Goal: Information Seeking & Learning: Learn about a topic

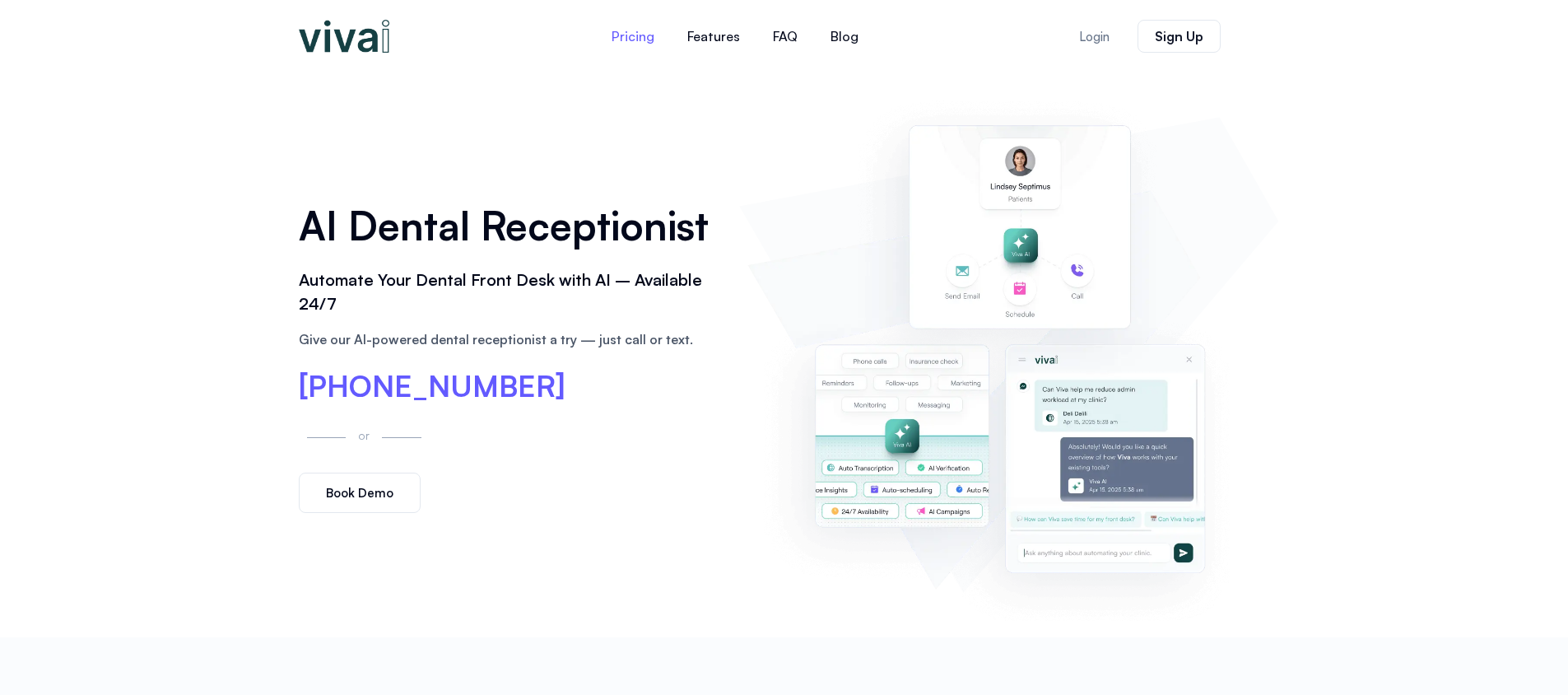
click at [629, 29] on link "Pricing" at bounding box center [633, 36] width 75 height 40
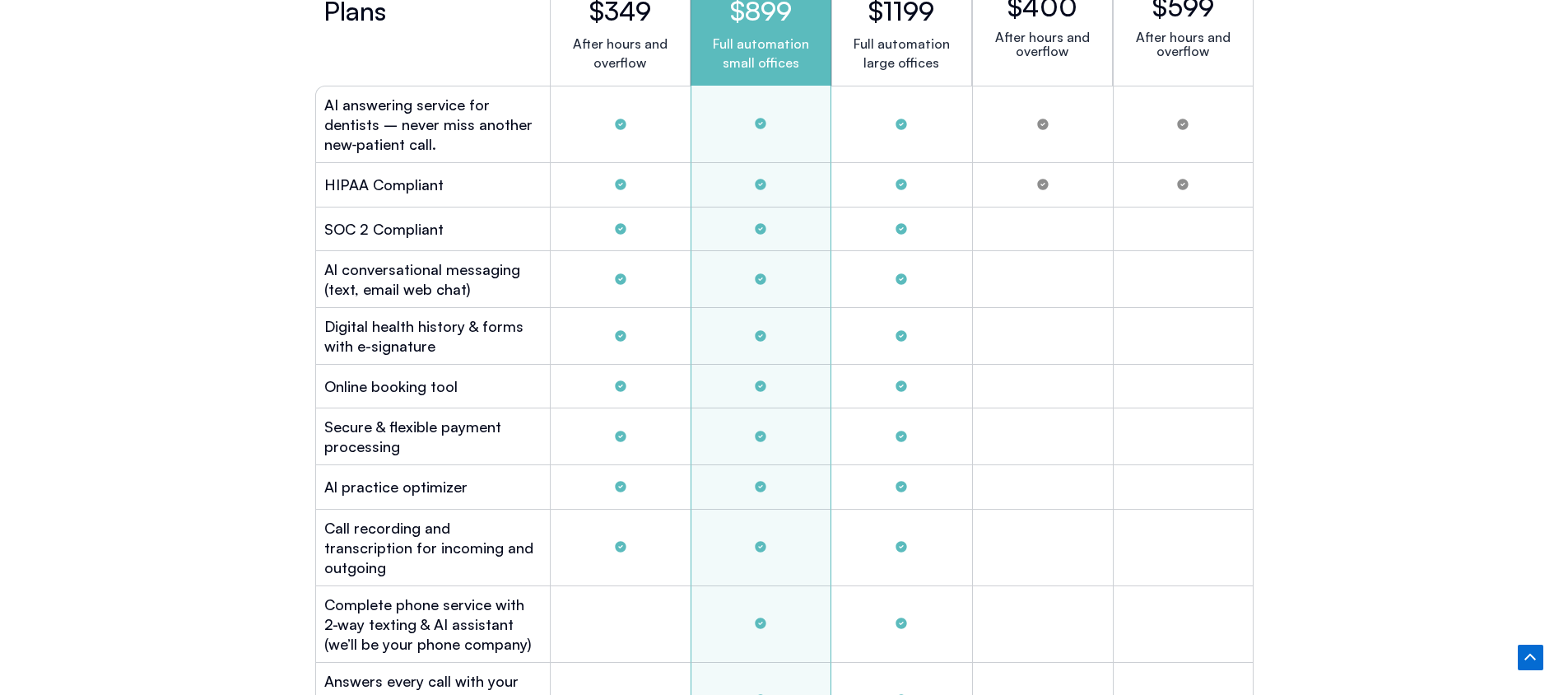
scroll to position [4659, 0]
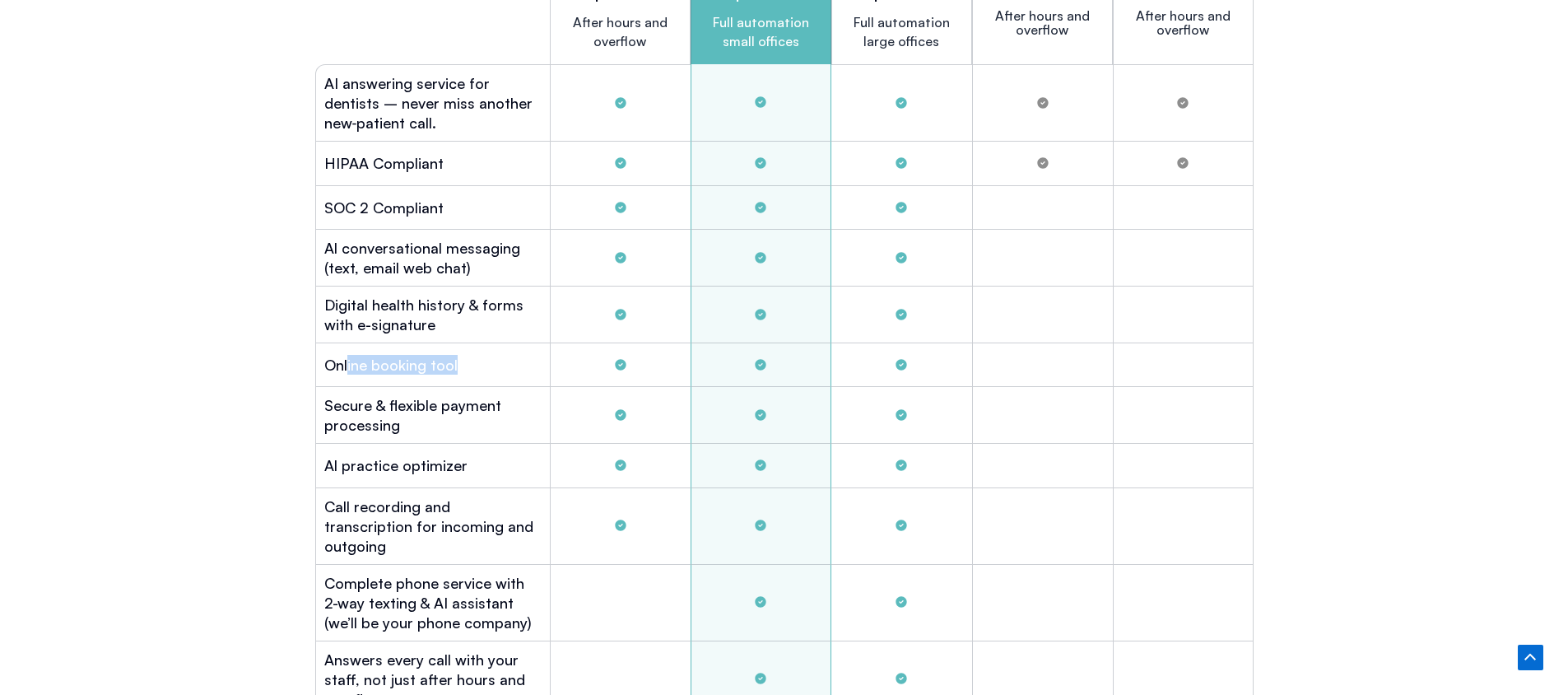
drag, startPoint x: 348, startPoint y: 353, endPoint x: 331, endPoint y: 353, distance: 17.0
click at [331, 353] on div "Online booking tool" at bounding box center [432, 365] width 234 height 43
click at [453, 317] on h2 "Digital health history & forms with e-signature" at bounding box center [432, 314] width 217 height 40
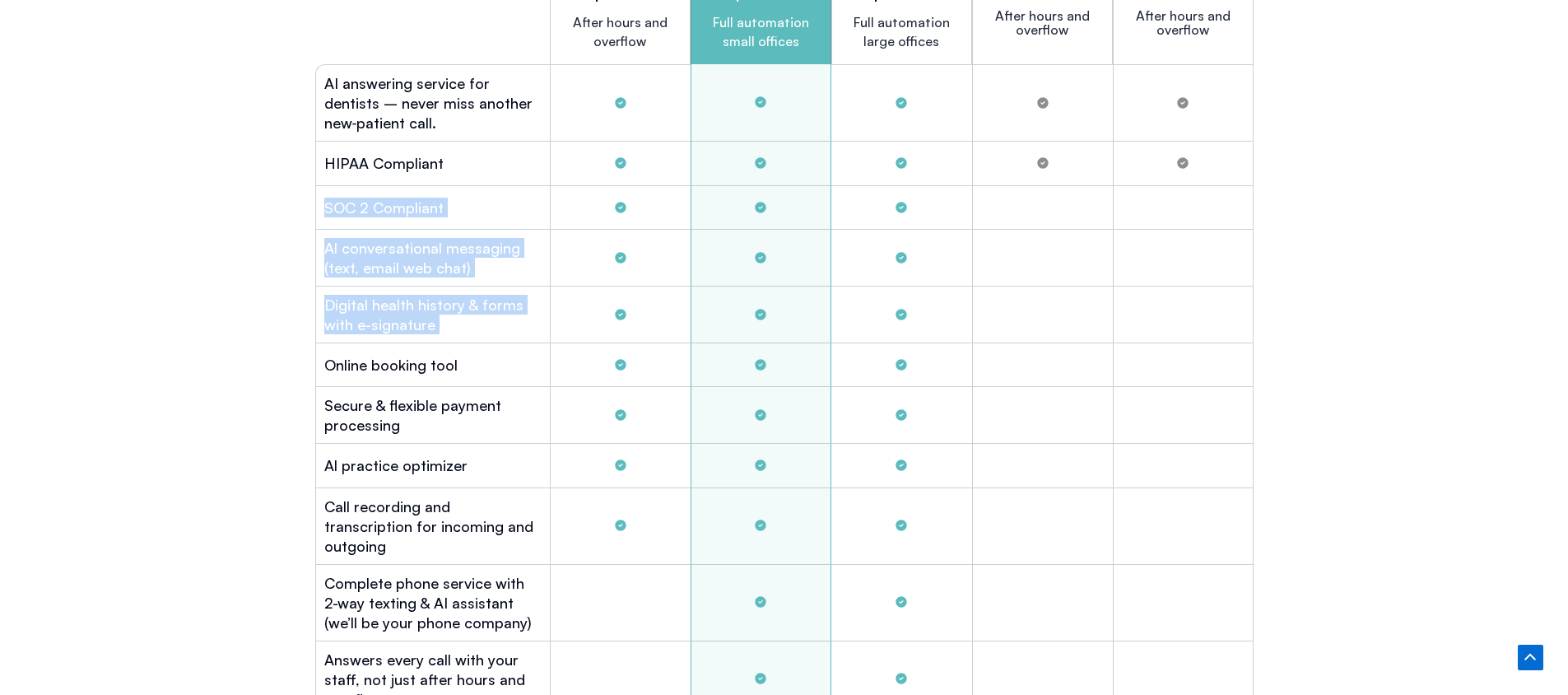
drag, startPoint x: 454, startPoint y: 317, endPoint x: 331, endPoint y: 168, distance: 193.2
click at [331, 168] on div "Plans Gold $349 After hours and overflow Platinum $899 Full automation small of…" at bounding box center [784, 478] width 938 height 1143
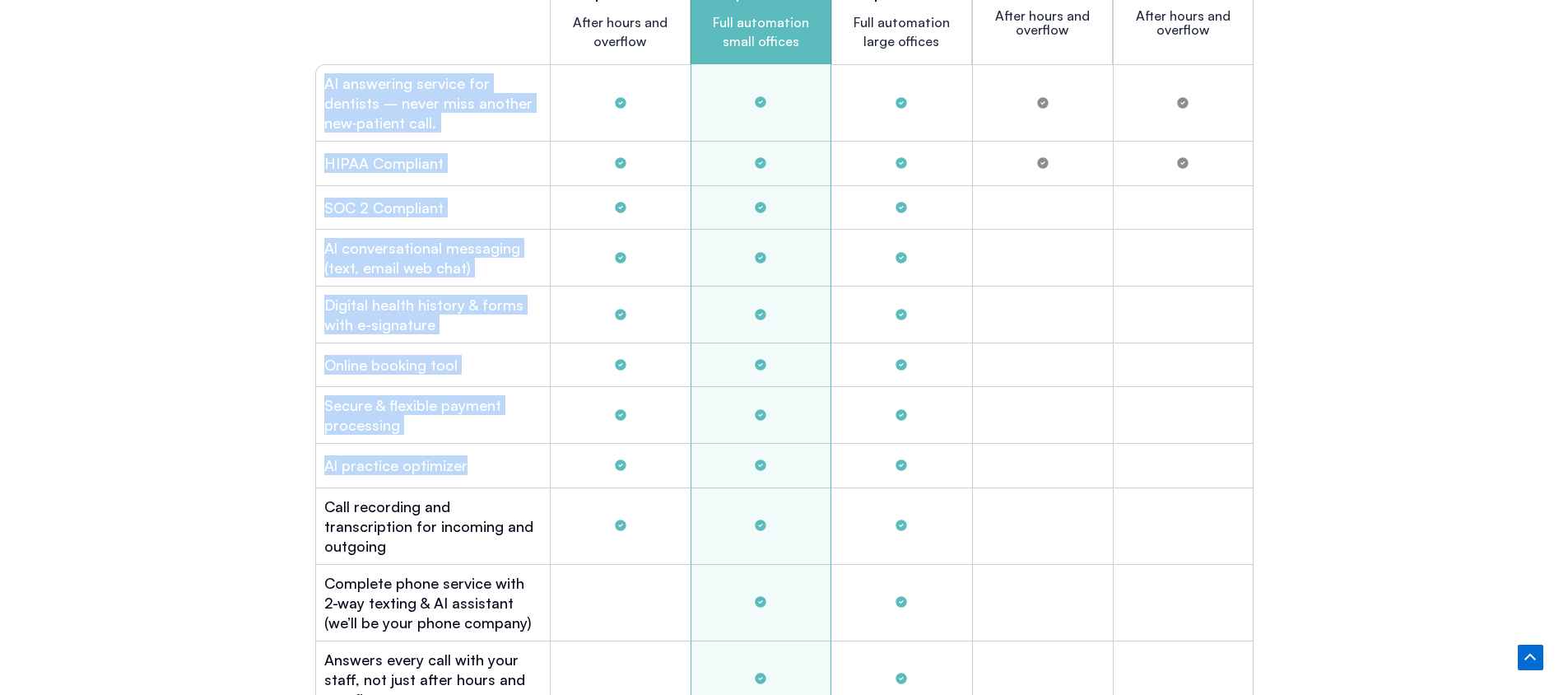
drag, startPoint x: 463, startPoint y: 451, endPoint x: 324, endPoint y: 65, distance: 410.3
click at [324, 65] on div "Plans Gold $349 After hours and overflow Platinum $899 Full automation small of…" at bounding box center [784, 478] width 938 height 1143
click at [310, 273] on div "Plans Gold $349 After hours and overflow Platinum $899 Full automation small of…" at bounding box center [784, 478] width 955 height 1143
drag, startPoint x: 345, startPoint y: 113, endPoint x: 485, endPoint y: 444, distance: 359.4
click at [485, 444] on div "Plans Gold $349 After hours and overflow Platinum $899 Full automation small of…" at bounding box center [784, 478] width 938 height 1143
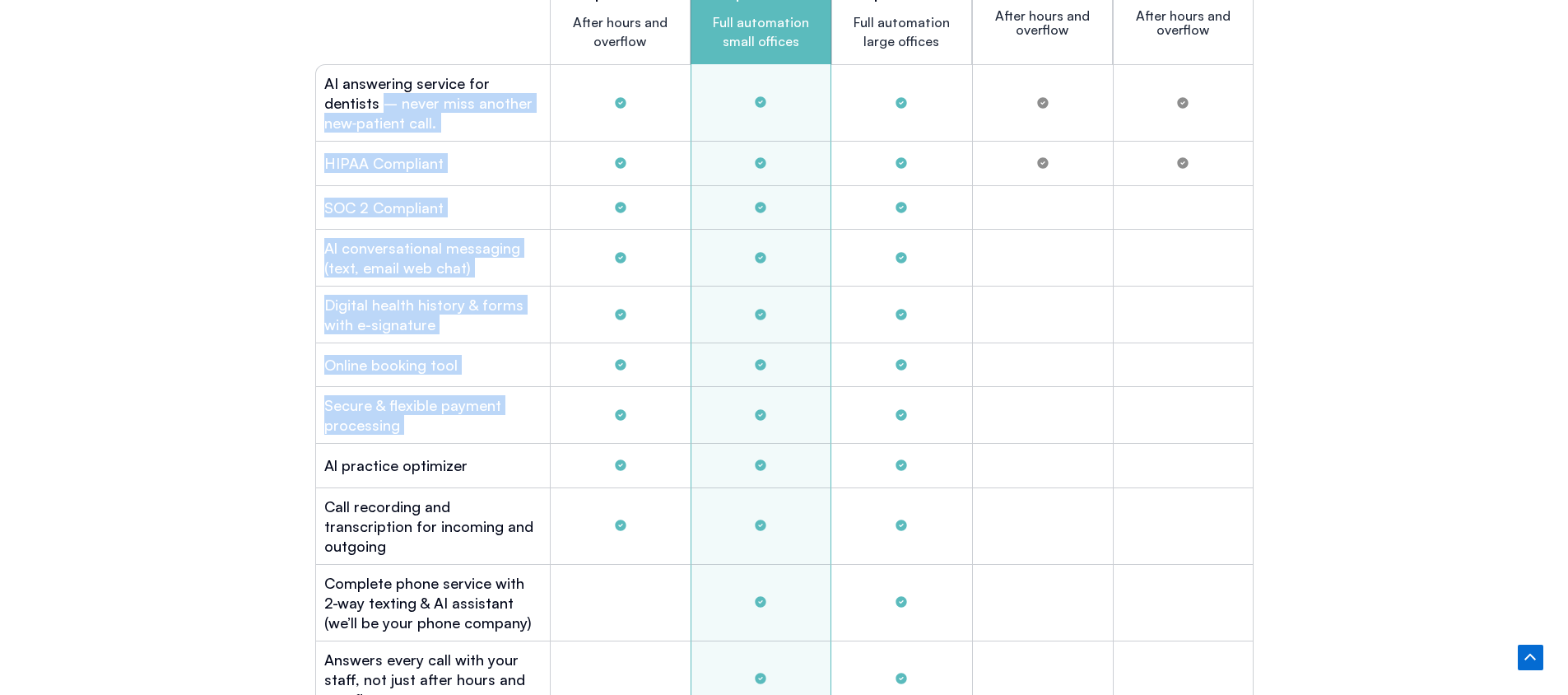
click at [485, 444] on div "Al practice optimizer" at bounding box center [432, 465] width 234 height 43
drag, startPoint x: 437, startPoint y: 362, endPoint x: 328, endPoint y: 67, distance: 314.5
click at [328, 67] on div "Plans Gold $349 After hours and overflow Platinum $899 Full automation small of…" at bounding box center [784, 478] width 938 height 1143
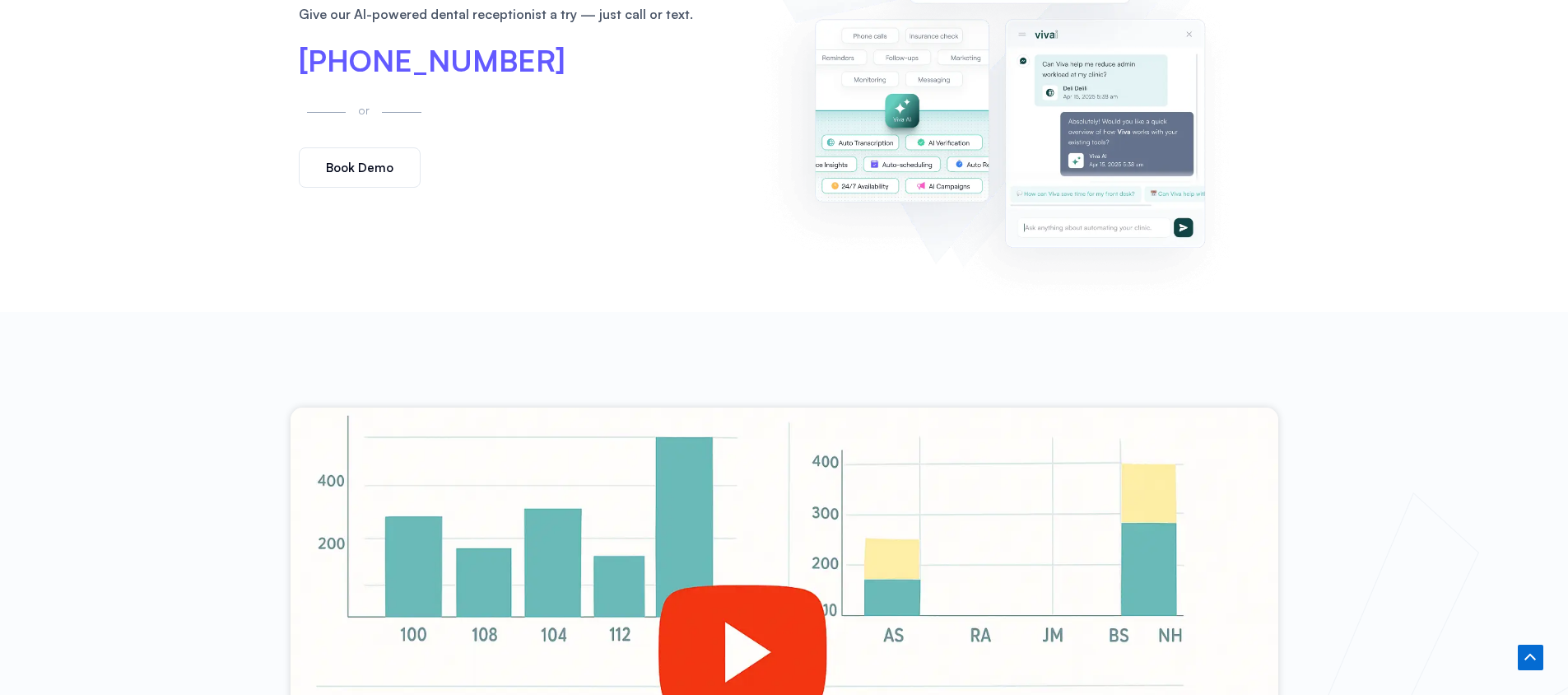
scroll to position [0, 0]
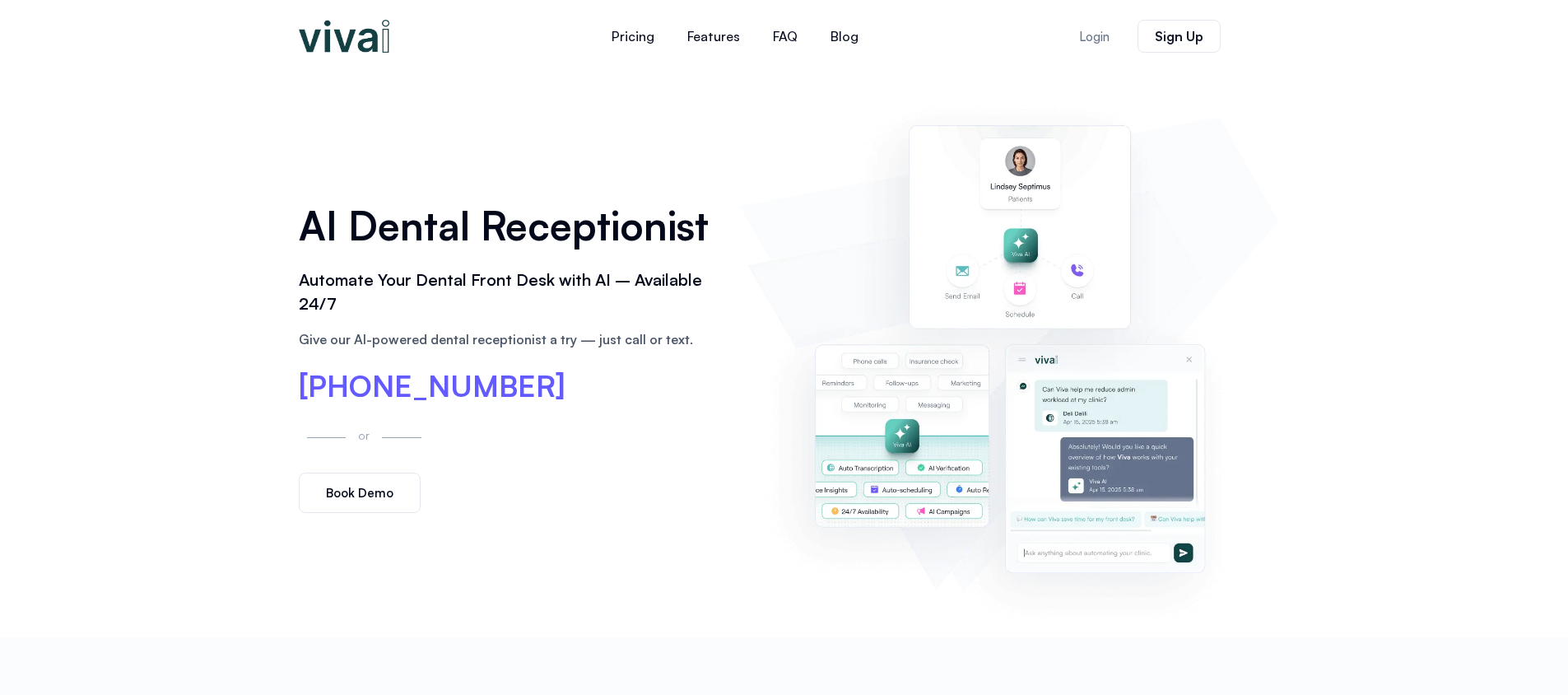
drag, startPoint x: 459, startPoint y: 301, endPoint x: 470, endPoint y: 316, distance: 18.6
click at [470, 314] on h2 "Automate Your Dental Front Desk with AI – Available 24/7" at bounding box center [511, 292] width 425 height 48
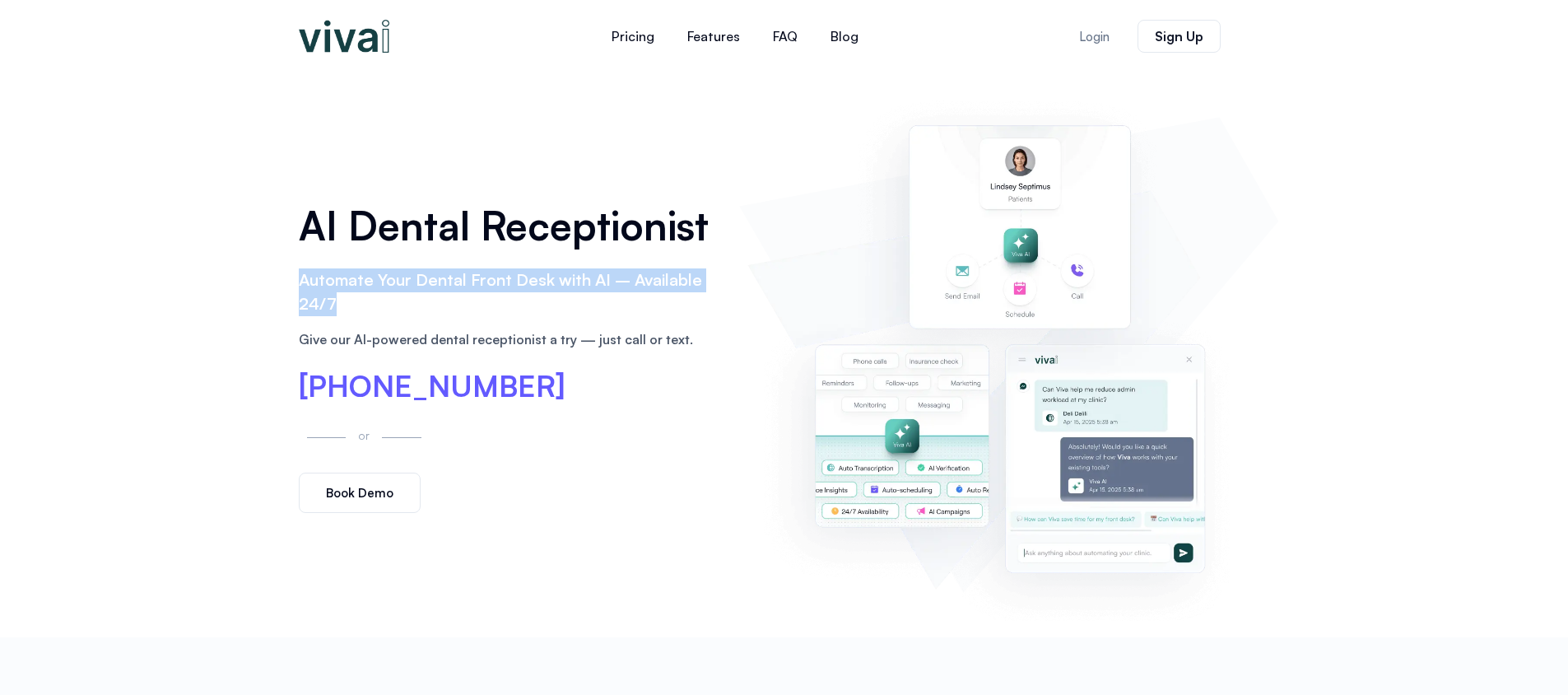
drag, startPoint x: 449, startPoint y: 315, endPoint x: 289, endPoint y: 284, distance: 163.0
click at [290, 284] on div "AI Dental Receptionist Automate Your Dental Front Desk with AI – Available 24/7…" at bounding box center [510, 355] width 441 height 334
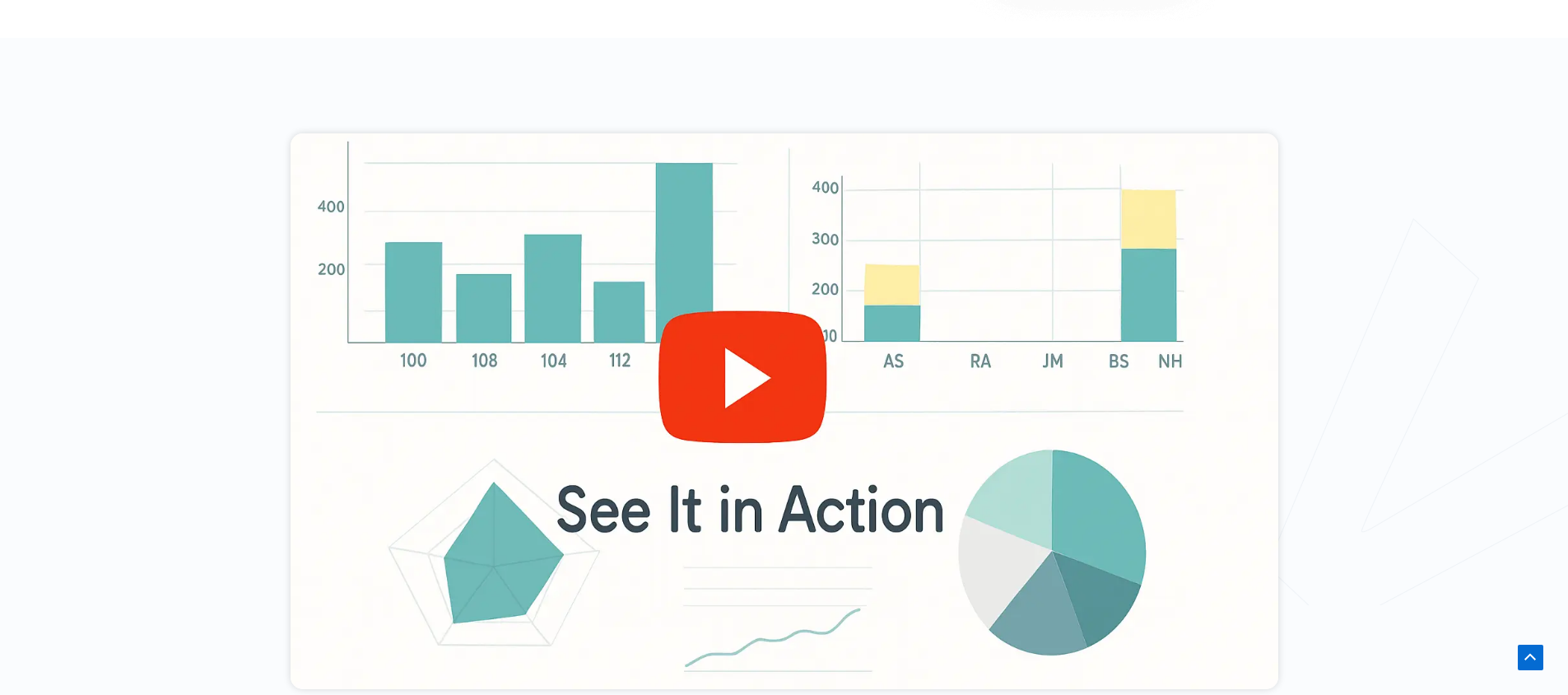
scroll to position [837, 0]
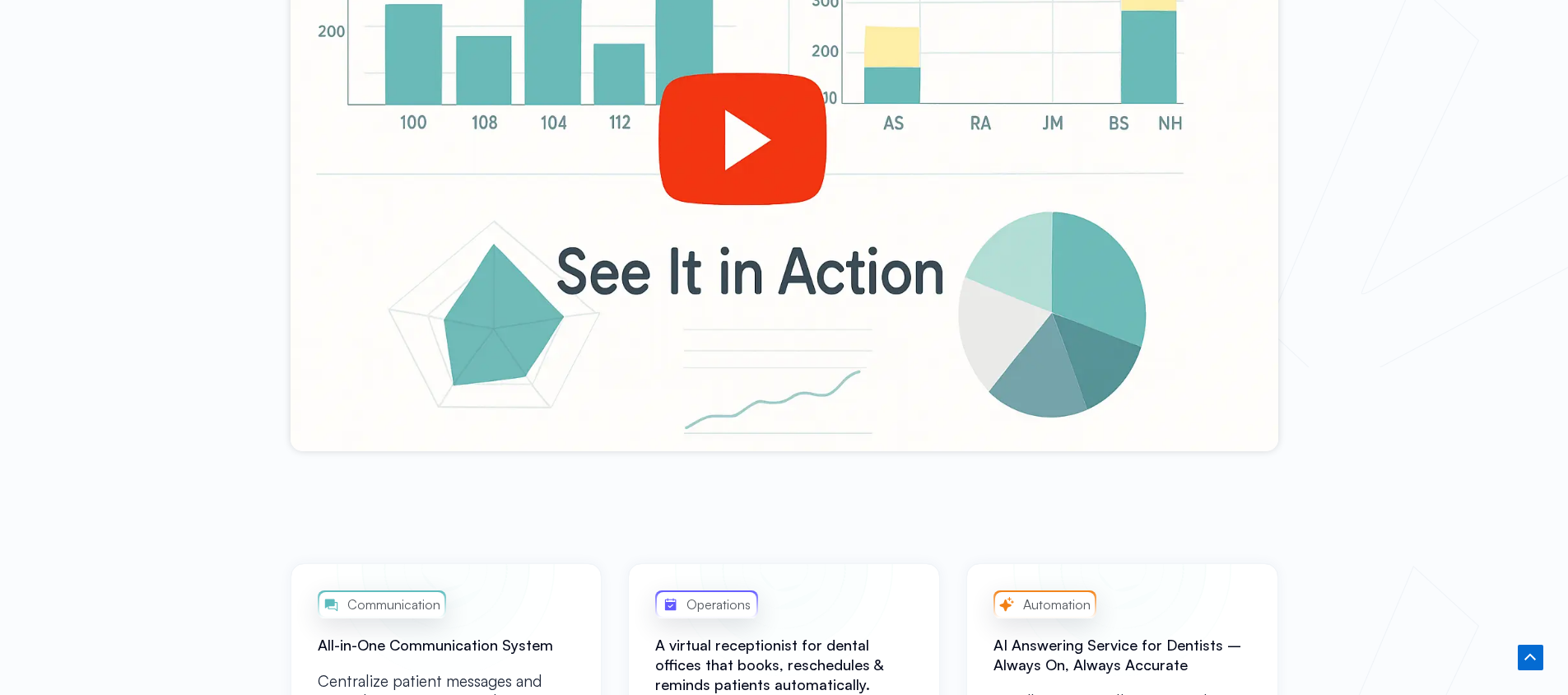
click at [674, 215] on div at bounding box center [784, 173] width 988 height 556
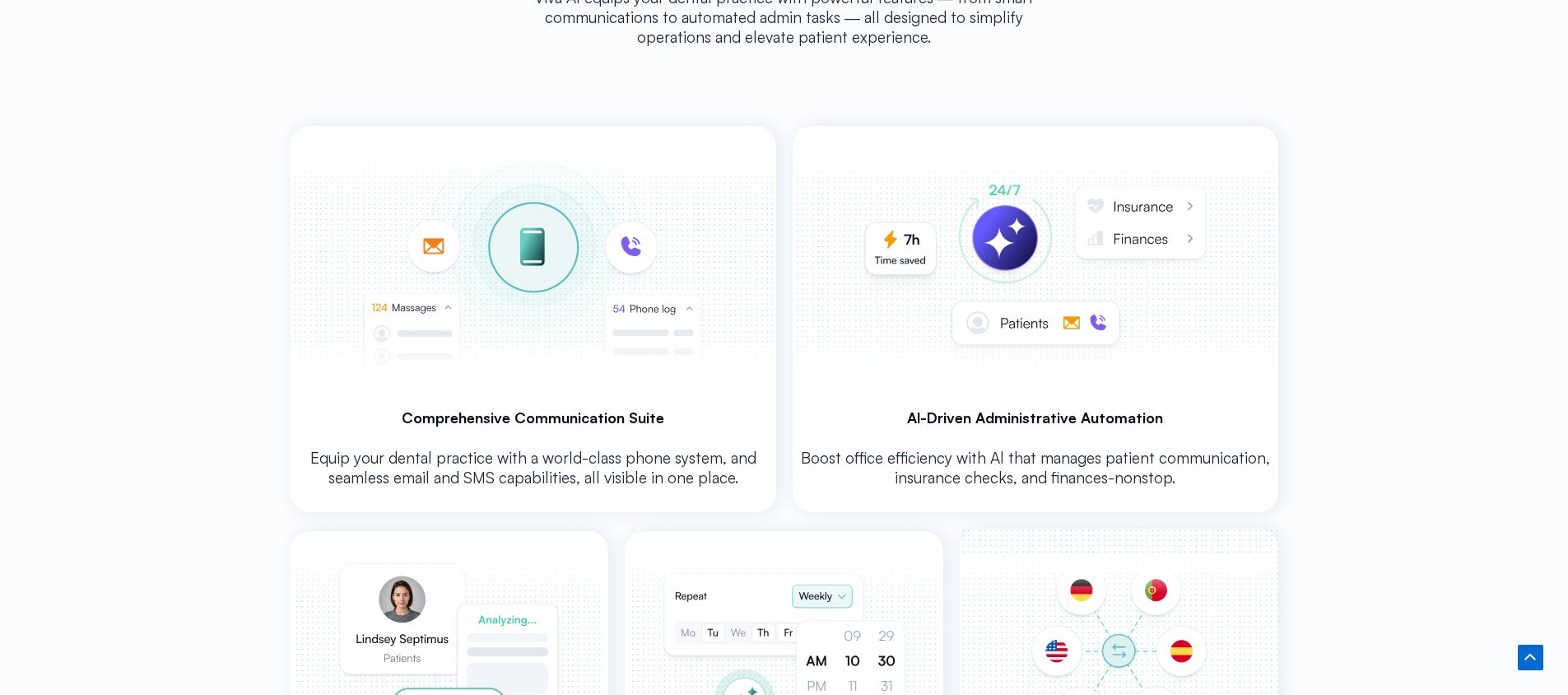
scroll to position [3641, 0]
